Goal: Task Accomplishment & Management: Use online tool/utility

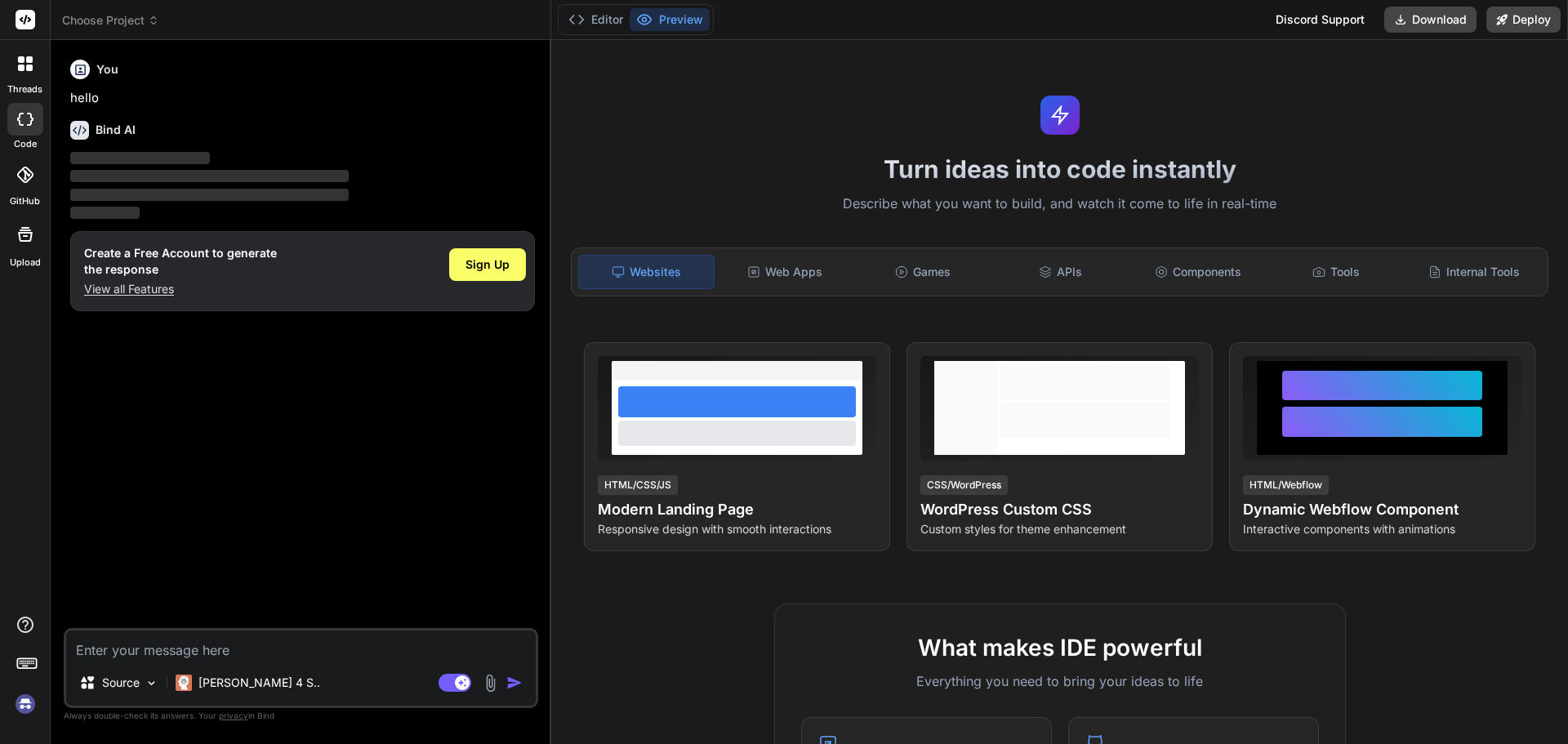
click at [38, 256] on label "Upload" at bounding box center [26, 262] width 31 height 14
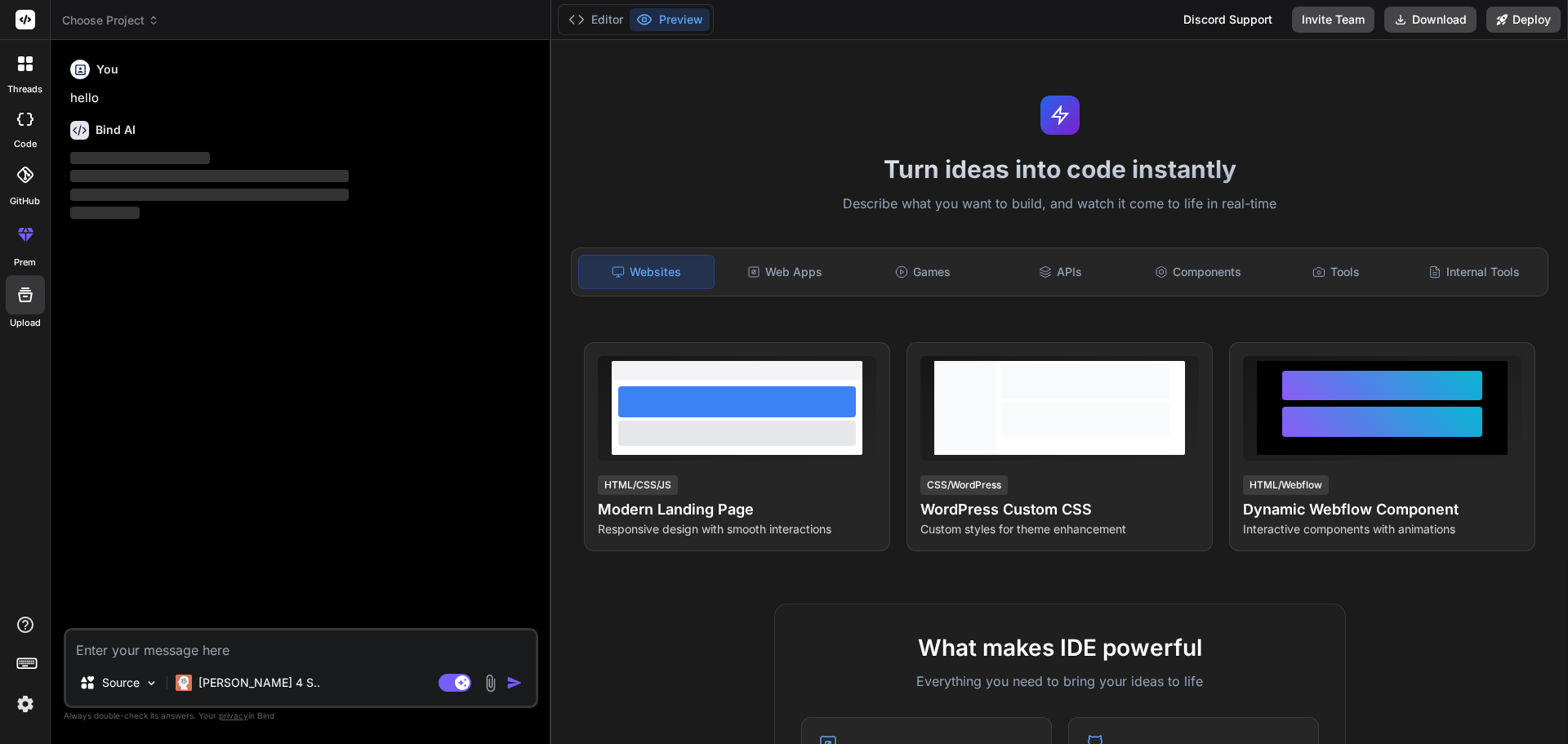
click at [123, 19] on span "Choose Project" at bounding box center [110, 21] width 97 height 16
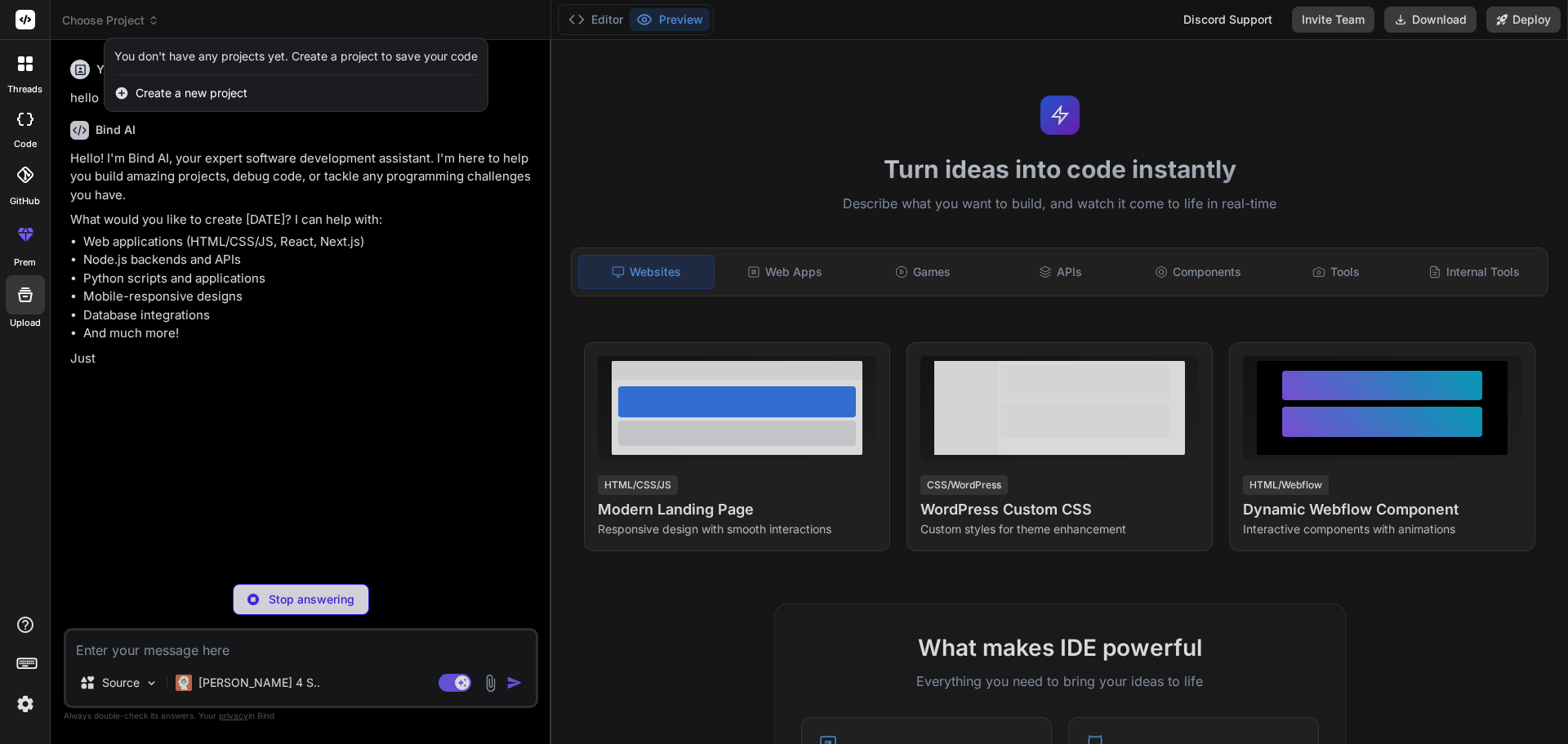
click at [245, 232] on div at bounding box center [784, 372] width 1568 height 744
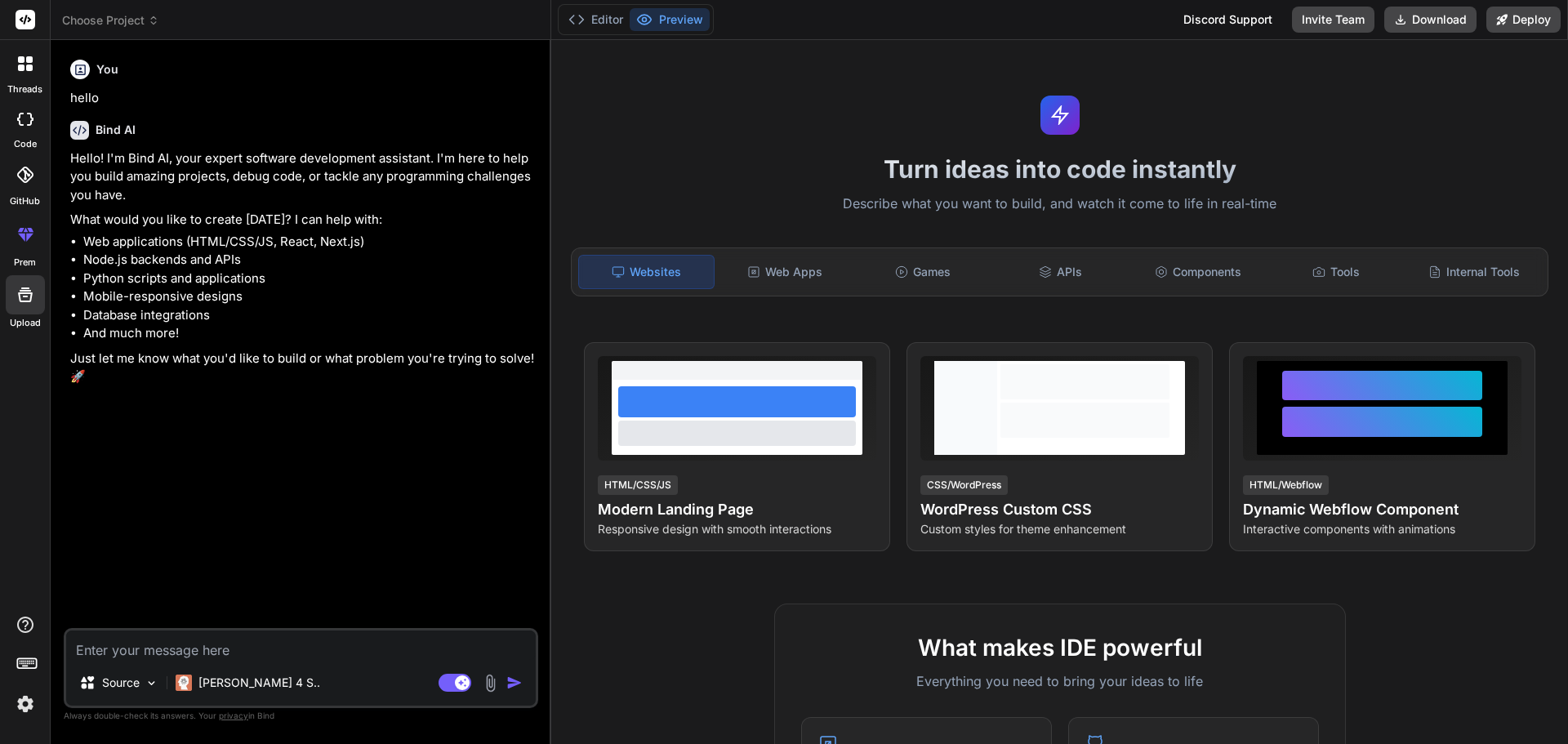
click at [138, 24] on span "Choose Project" at bounding box center [110, 21] width 97 height 16
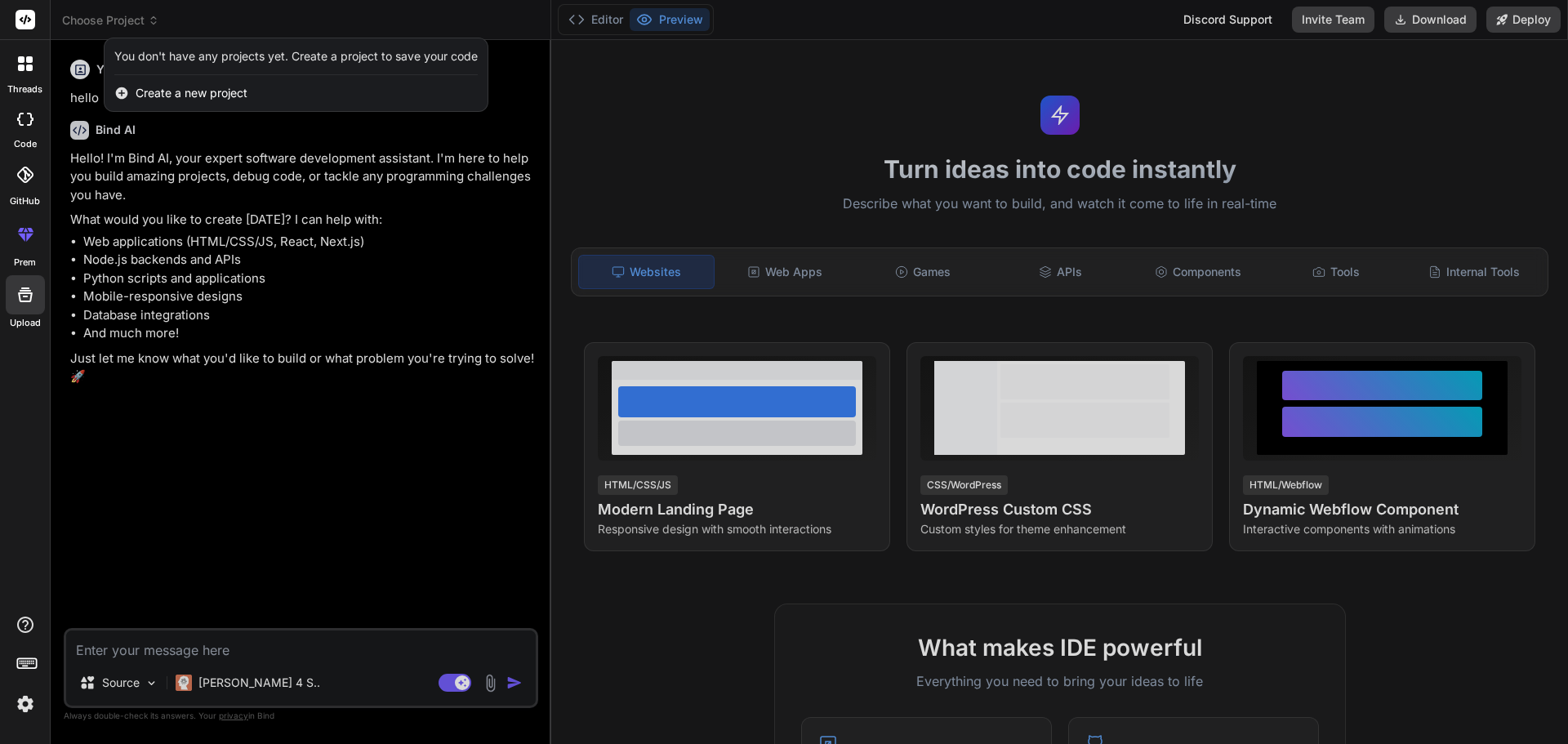
type textarea "x"
click at [162, 96] on span "Create a new project" at bounding box center [192, 93] width 112 height 16
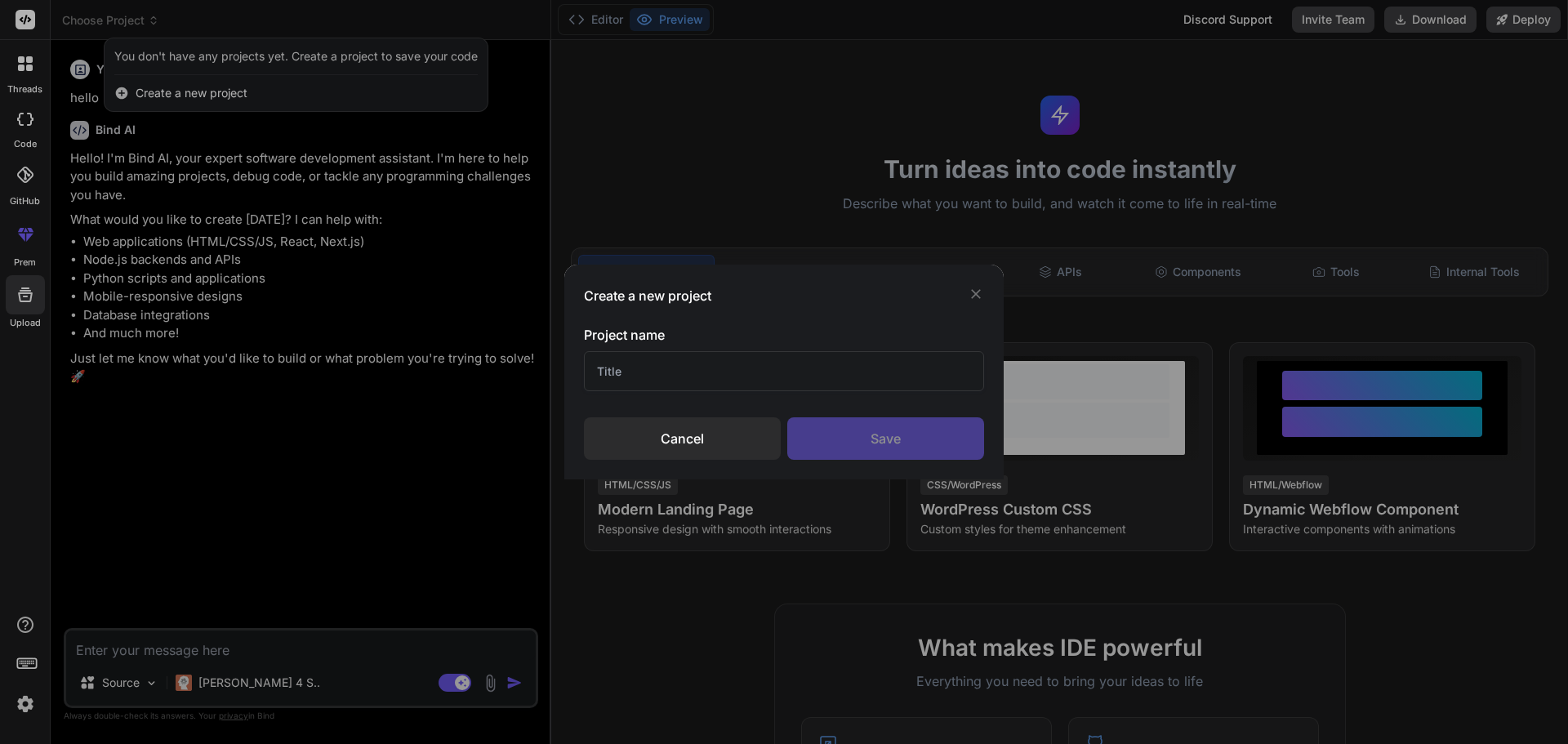
click at [689, 371] on input "text" at bounding box center [784, 371] width 400 height 40
type input "vb"
click at [840, 447] on div "Save" at bounding box center [885, 439] width 197 height 43
click at [1430, 22] on div "Create a new project Project name vb Cancel Saving..." at bounding box center [784, 372] width 1568 height 744
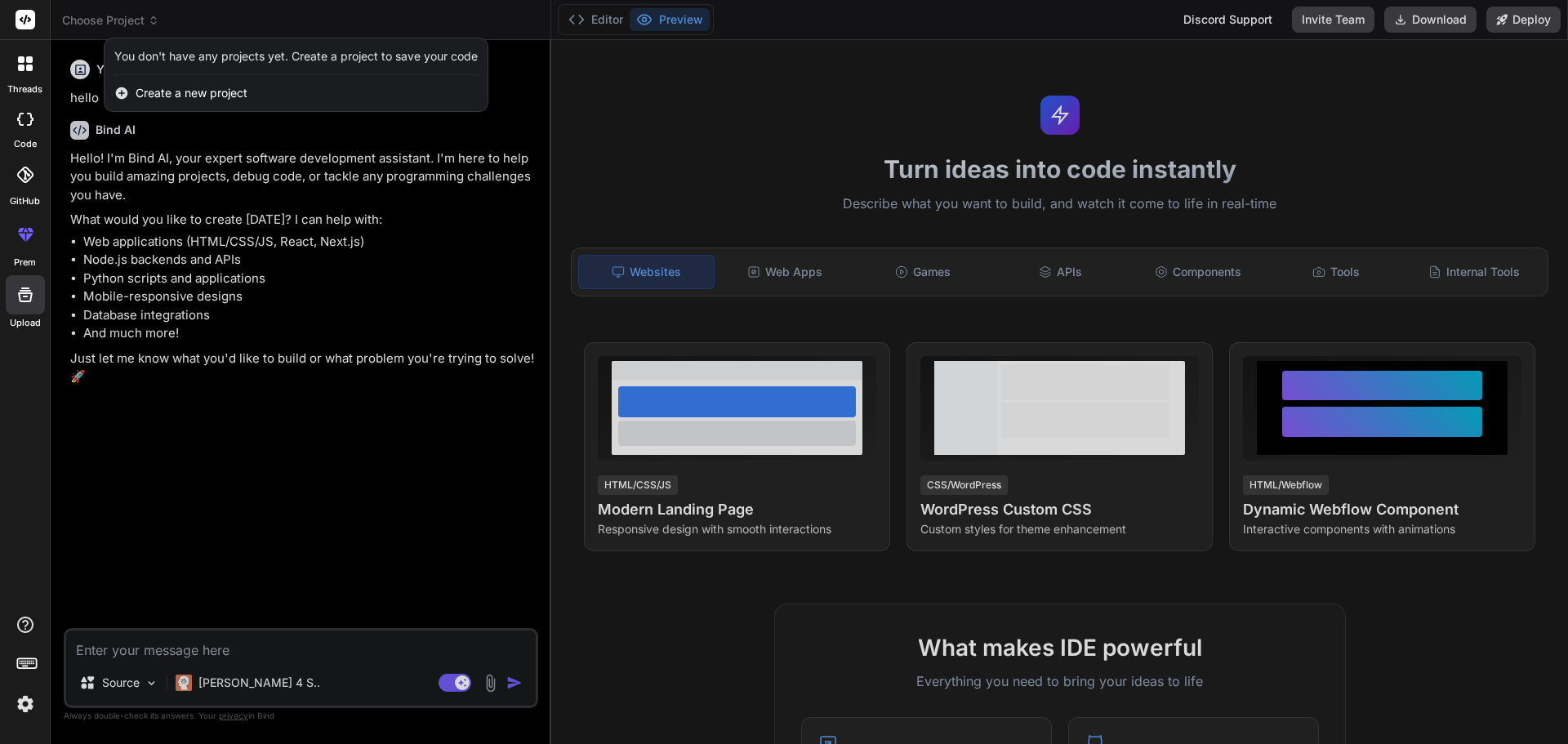
click at [782, 279] on div at bounding box center [784, 372] width 1568 height 744
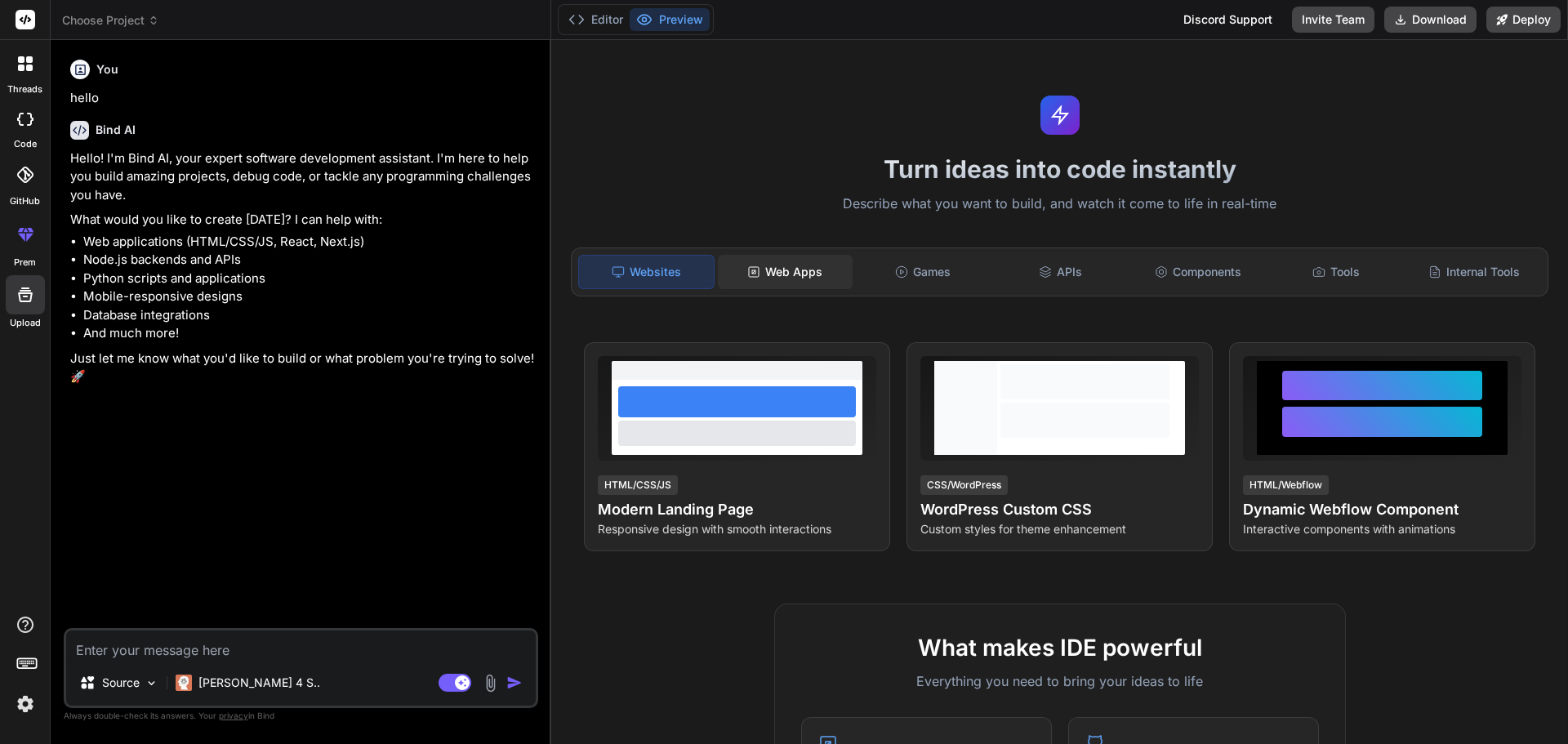
click at [797, 273] on div "Web Apps" at bounding box center [786, 272] width 135 height 35
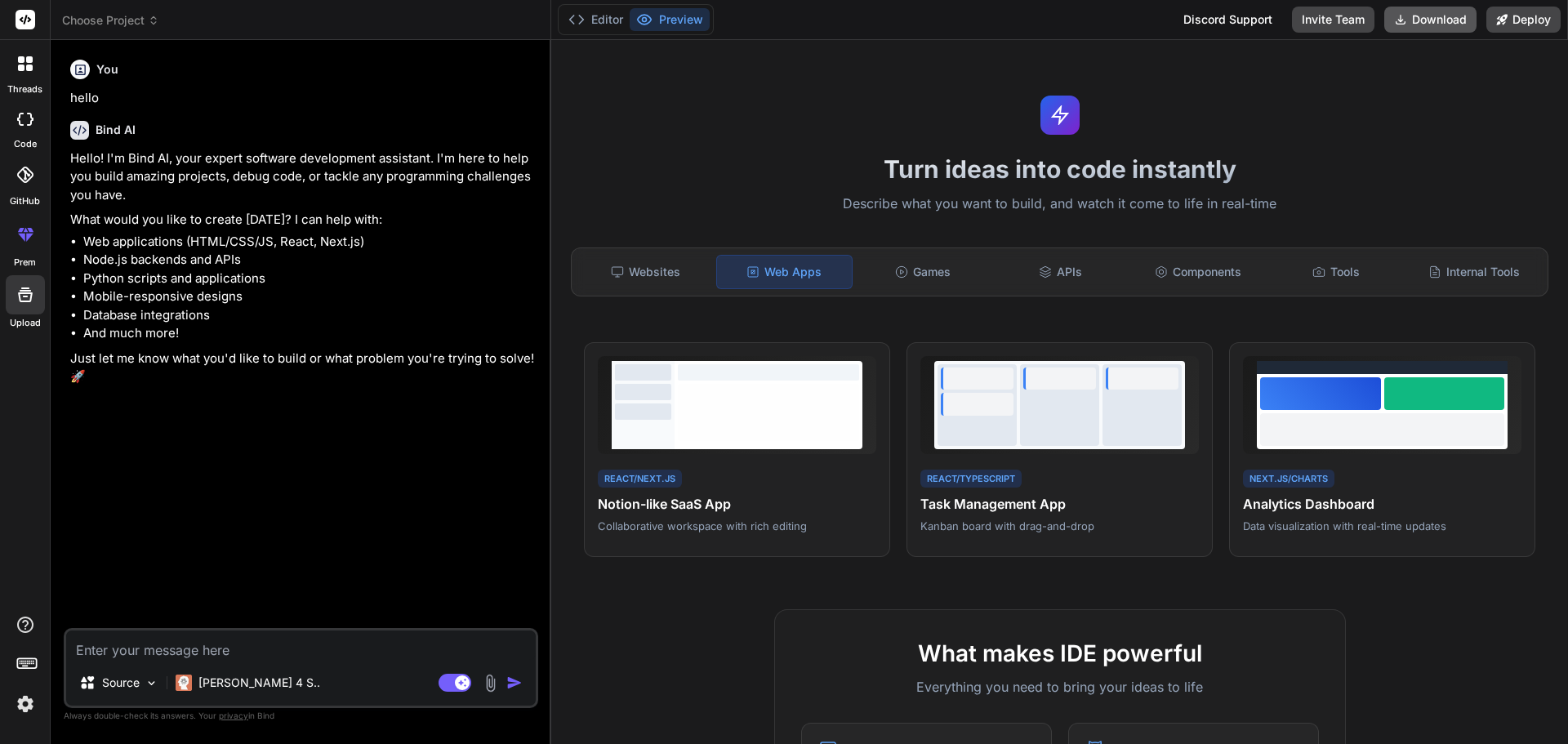
click at [1435, 14] on button "Download" at bounding box center [1430, 20] width 92 height 26
click at [27, 308] on div at bounding box center [26, 295] width 40 height 40
type textarea "x"
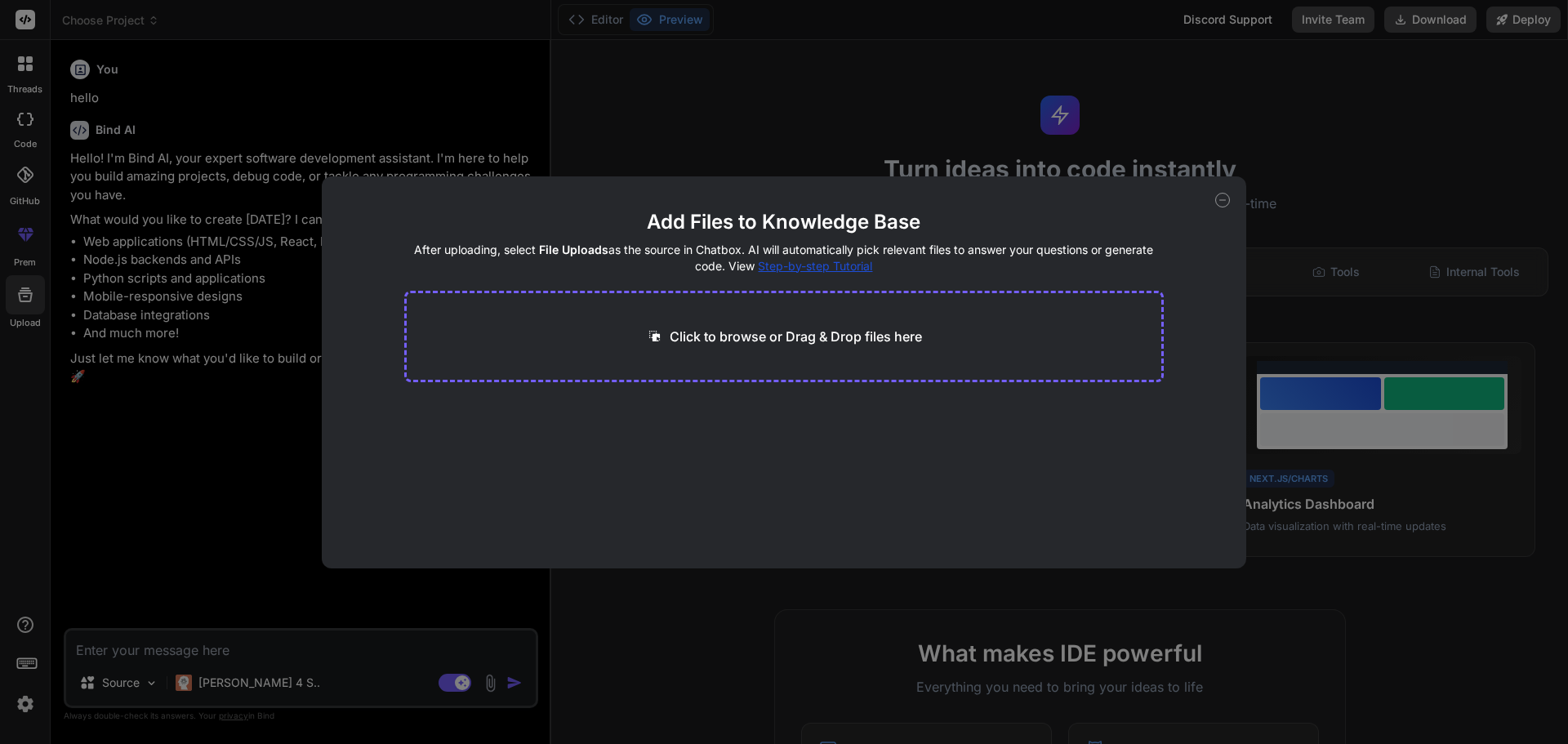
click at [677, 344] on p "Click to browse or Drag & Drop files here" at bounding box center [796, 337] width 252 height 20
click at [1214, 191] on div "Add Files to Knowledge Base After uploading, select File Uploads as the source …" at bounding box center [785, 372] width 926 height 392
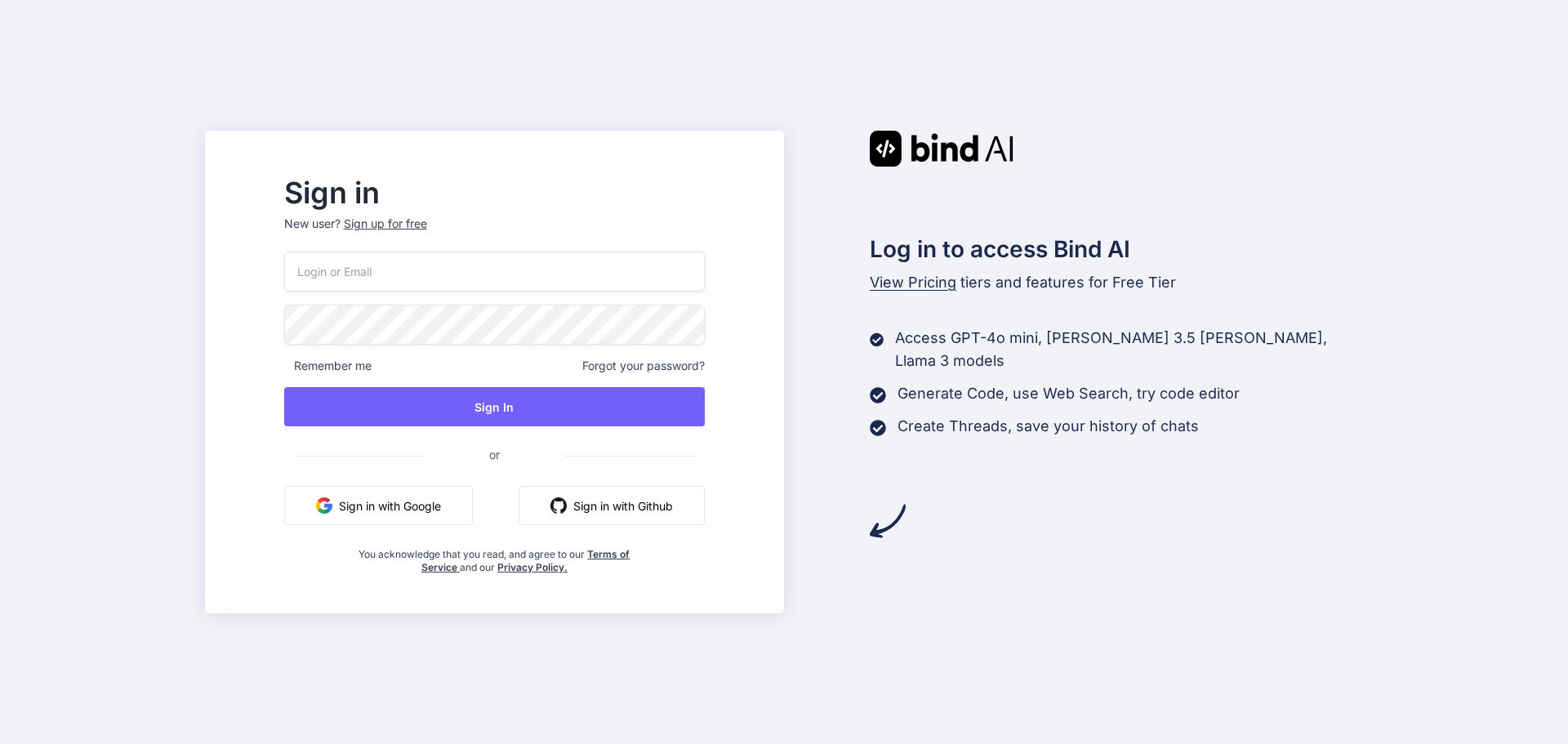
click at [446, 489] on button "Sign in with Google" at bounding box center [378, 506] width 189 height 40
